Goal: Obtain resource: Obtain resource

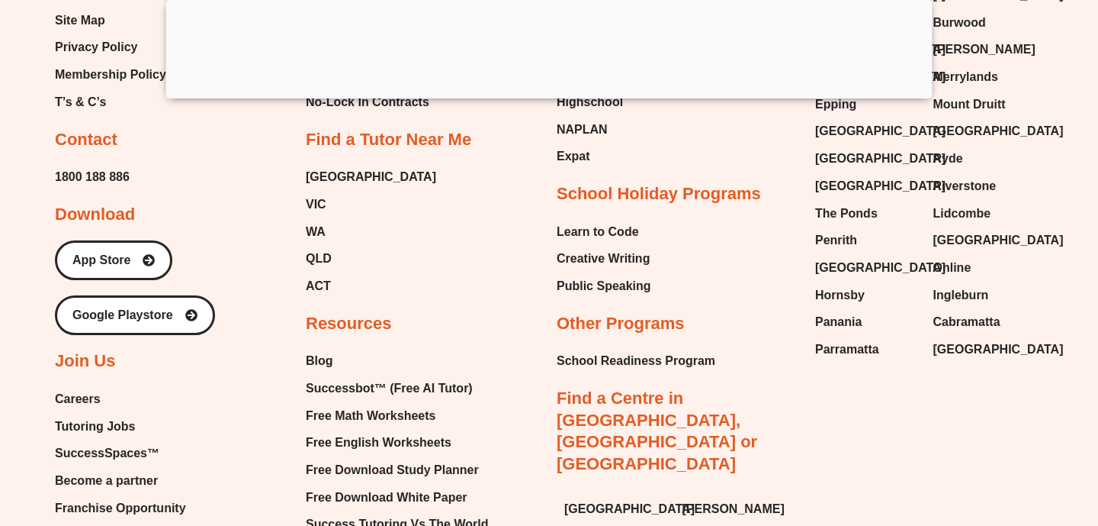
scroll to position [15700, 0]
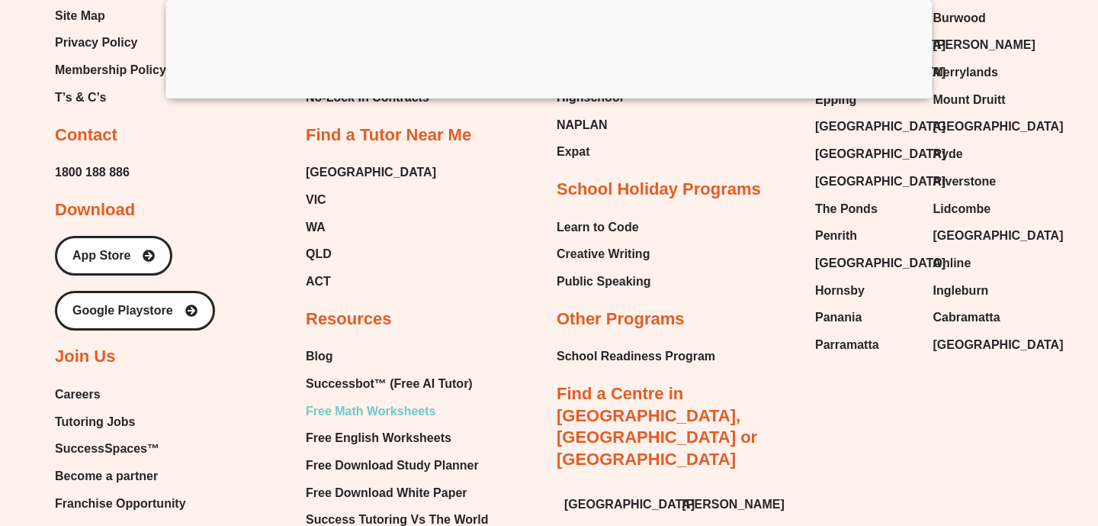
click at [368, 400] on span "Free Math Worksheets" at bounding box center [371, 411] width 130 height 23
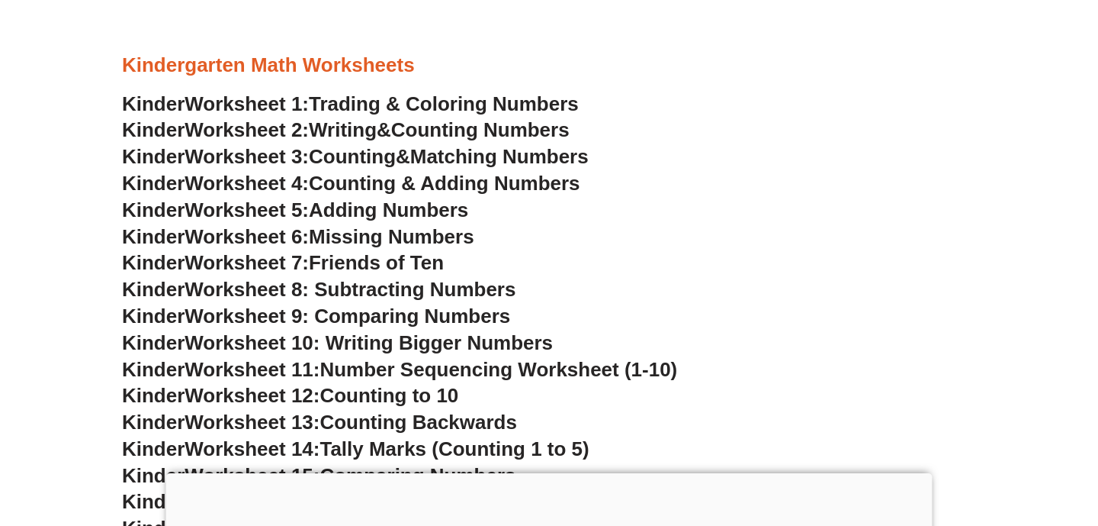
scroll to position [674, 0]
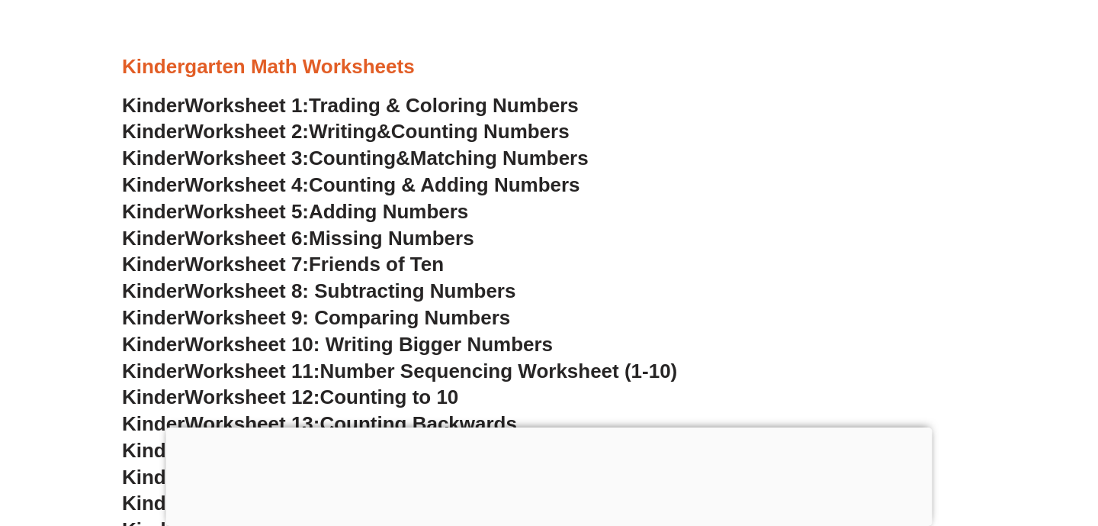
click at [461, 103] on span "Trading & Coloring Numbers" at bounding box center [444, 105] width 270 height 23
click at [413, 134] on link "Kinder Worksheet 2: Writing & Counting Numbers" at bounding box center [346, 131] width 448 height 23
click at [382, 158] on span "Counting" at bounding box center [352, 157] width 87 height 23
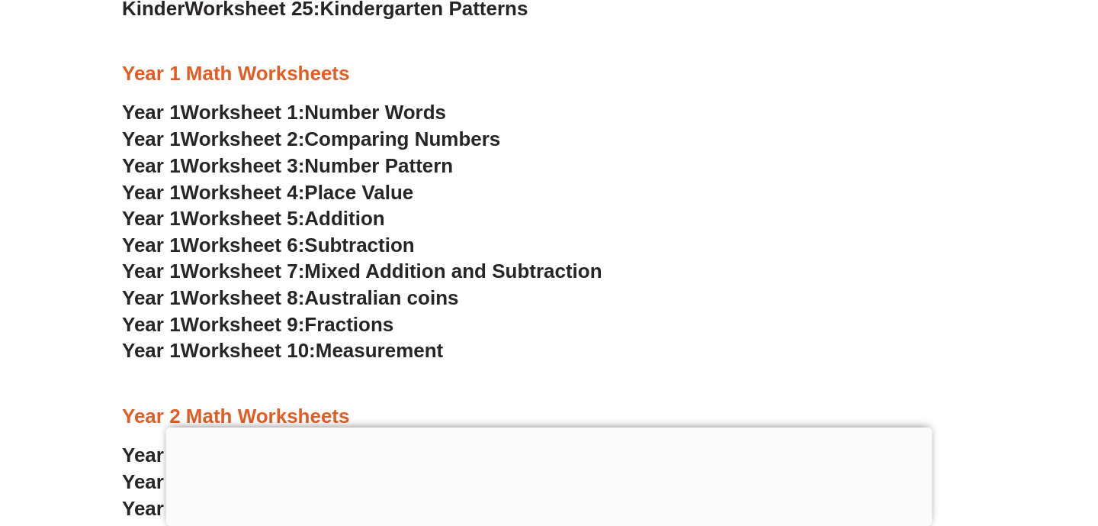
scroll to position [1410, 0]
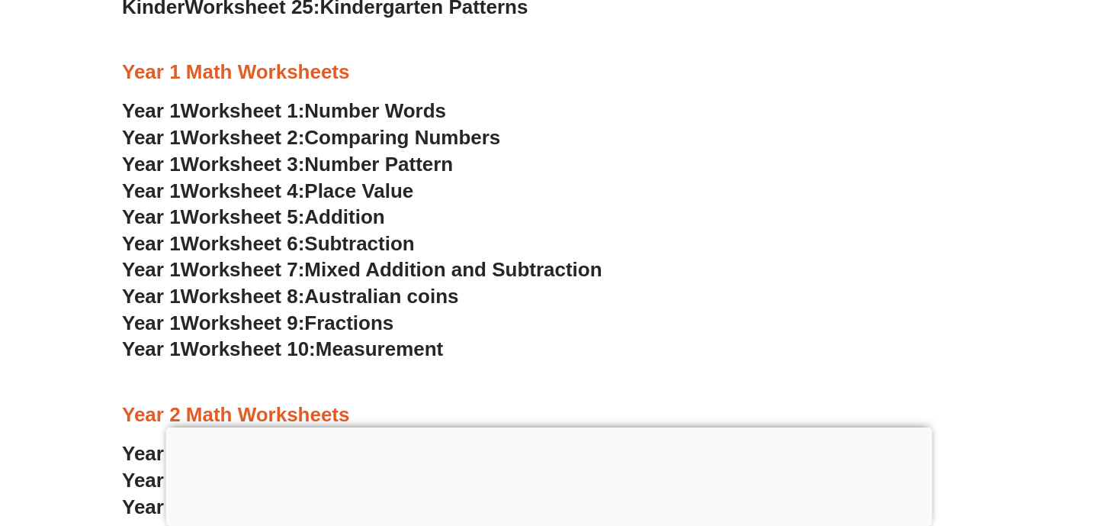
click at [400, 162] on span "Number Pattern" at bounding box center [378, 164] width 149 height 23
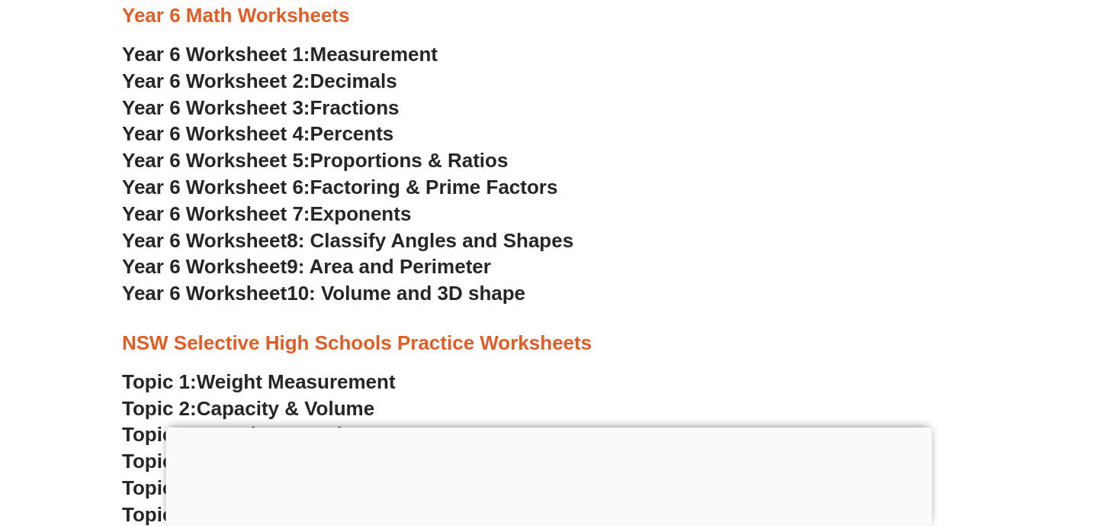
scroll to position [3180, 0]
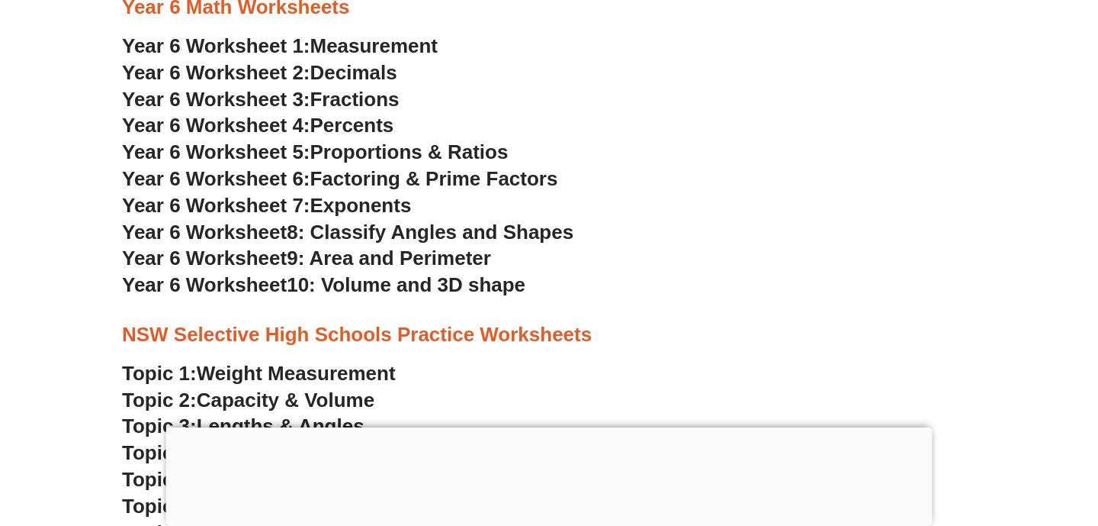
click at [352, 100] on span "Fractions" at bounding box center [354, 99] width 89 height 23
